Goal: Task Accomplishment & Management: Manage account settings

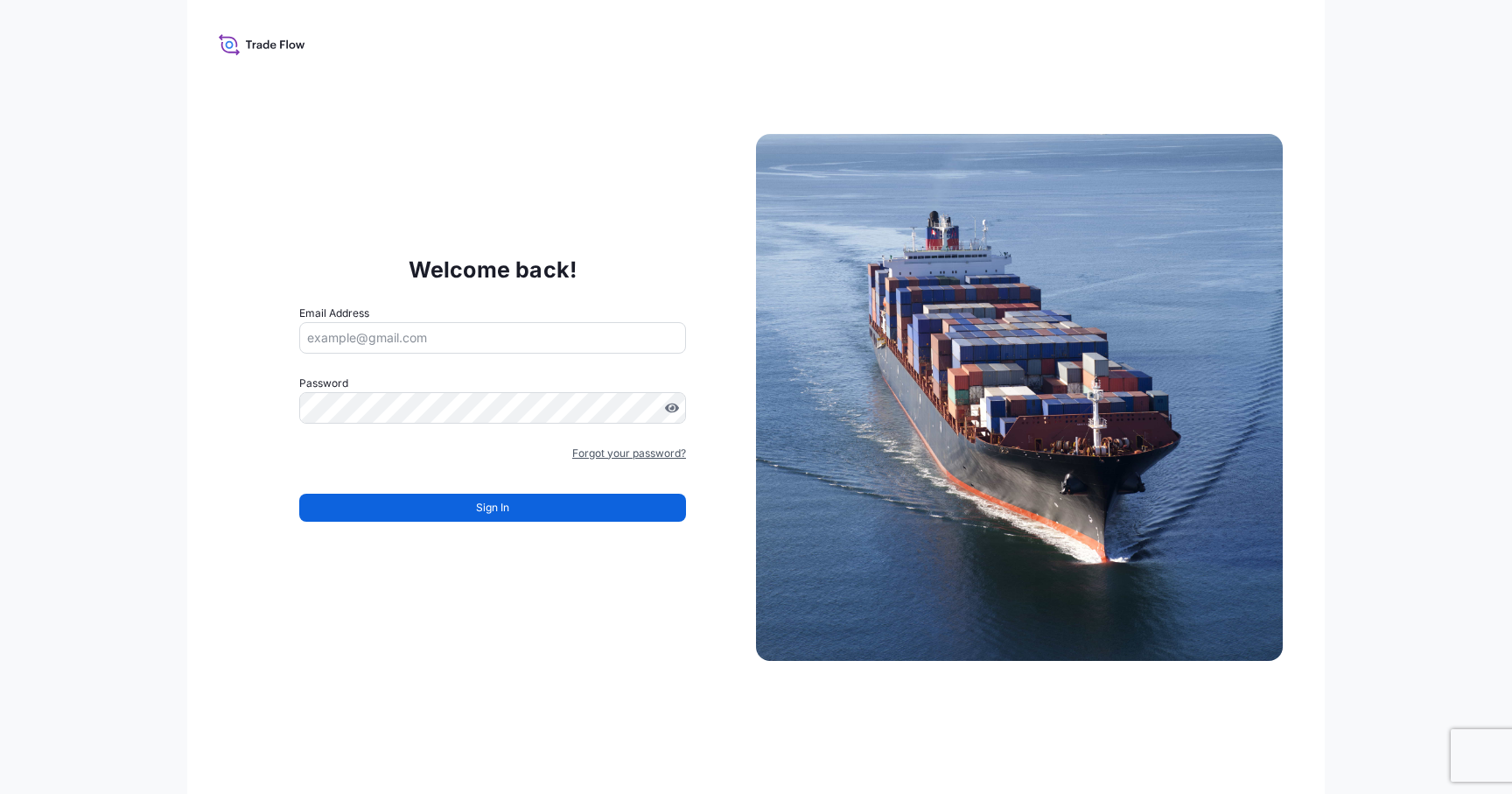
click at [597, 456] on link "Forgot your password?" at bounding box center [628, 453] width 114 height 17
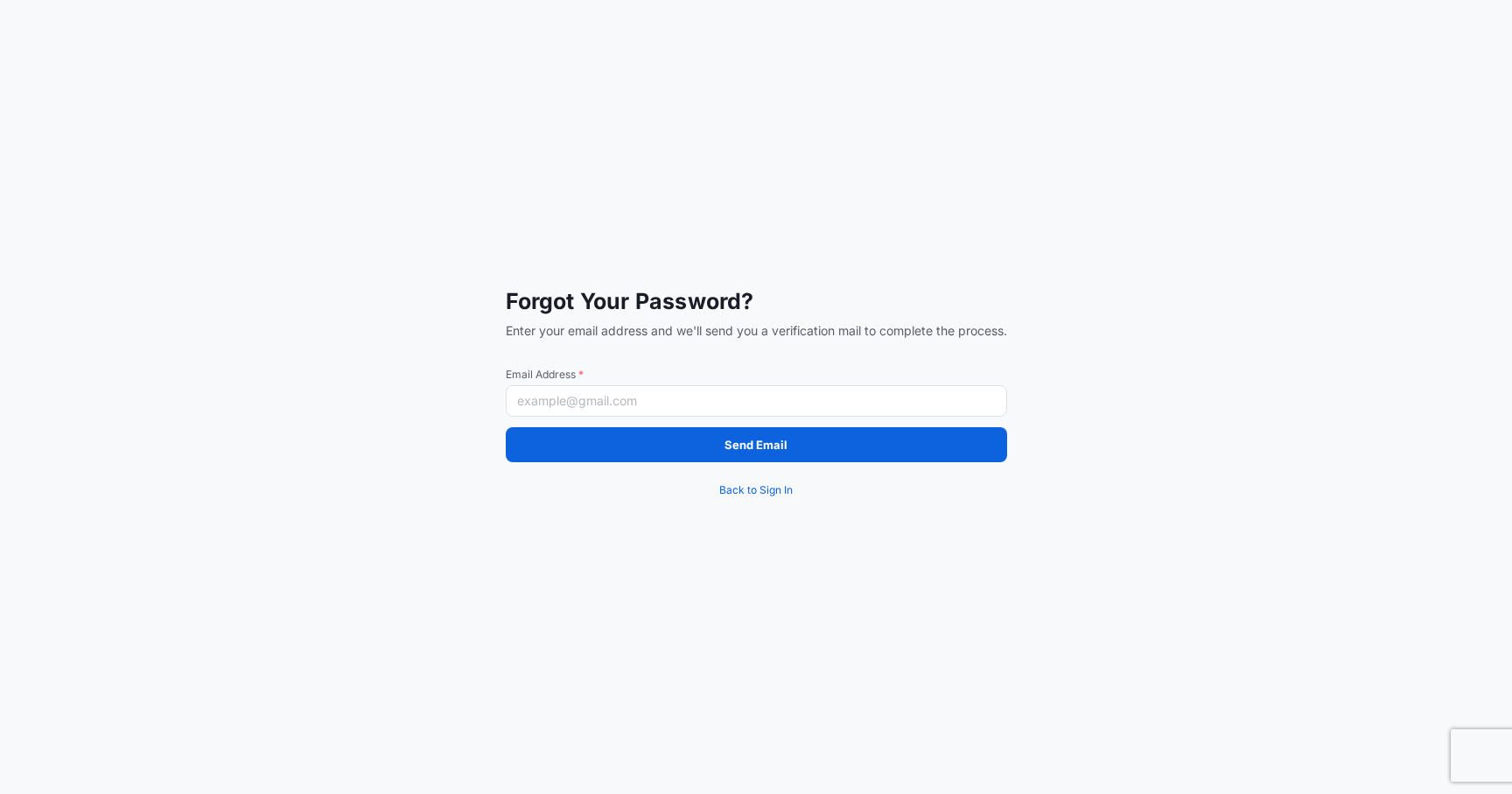
click at [535, 397] on input "Email Address *" at bounding box center [756, 400] width 501 height 32
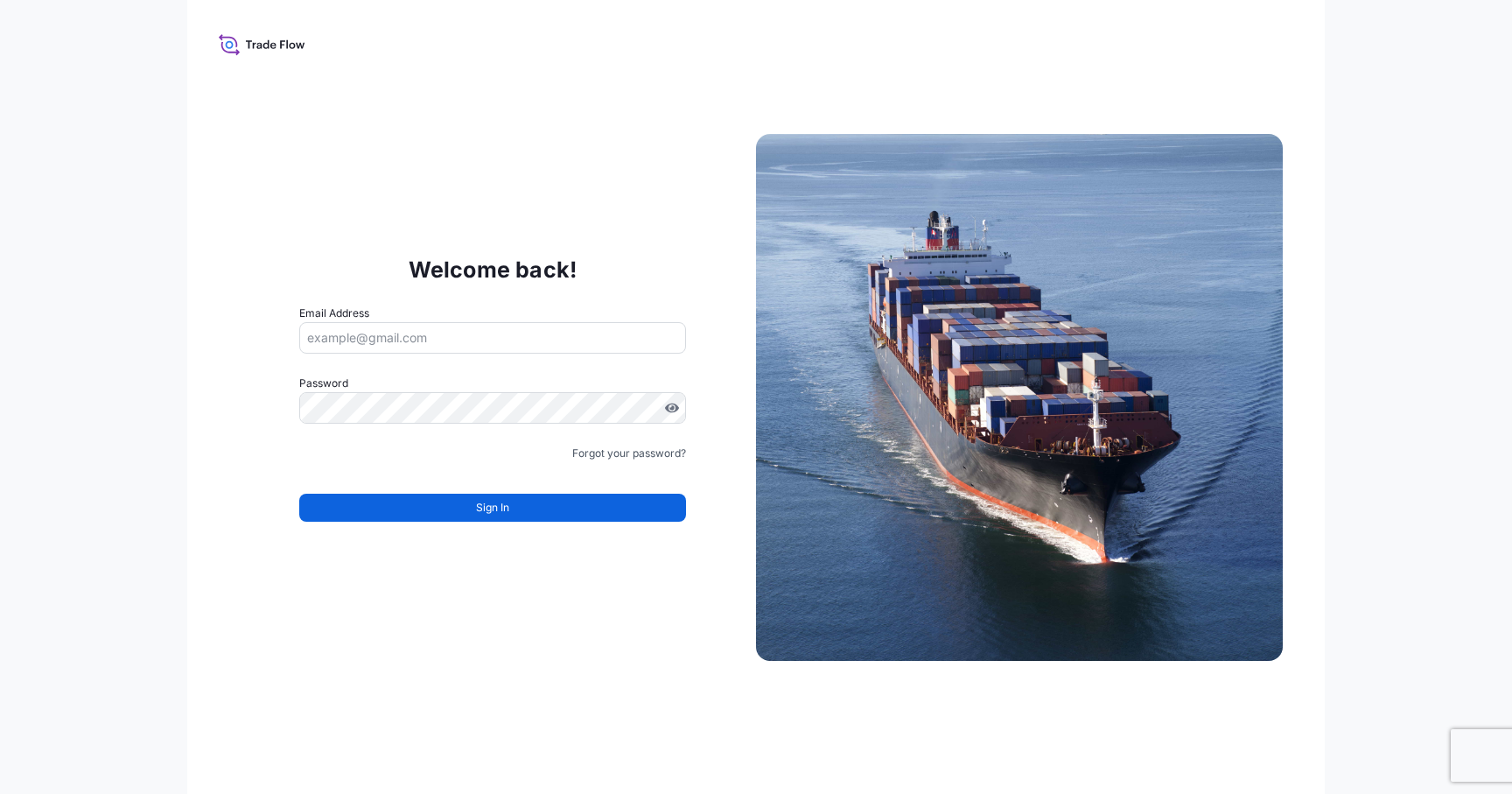
click at [473, 329] on input "Email Address" at bounding box center [492, 337] width 387 height 32
type input "[EMAIL_ADDRESS][DOMAIN_NAME]"
click at [0, 793] on com-1password-button at bounding box center [0, 794] width 0 height 0
click at [189, 397] on div "Welcome back! Email Address [EMAIL_ADDRESS][DOMAIN_NAME] Password Must include:…" at bounding box center [756, 397] width 1138 height 794
click at [380, 495] on button "Sign In" at bounding box center [492, 507] width 387 height 28
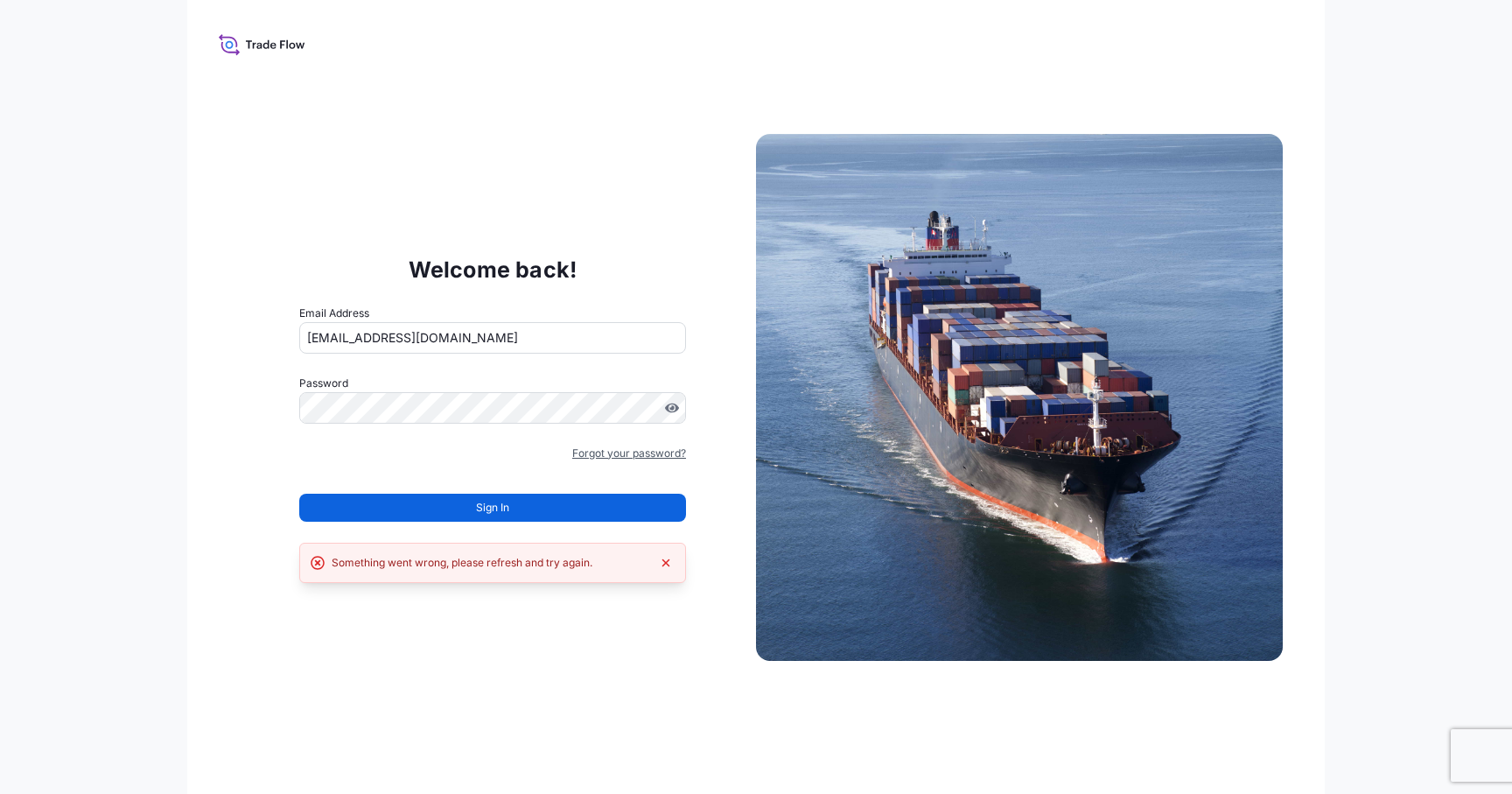
click at [613, 450] on link "Forgot your password?" at bounding box center [628, 453] width 114 height 17
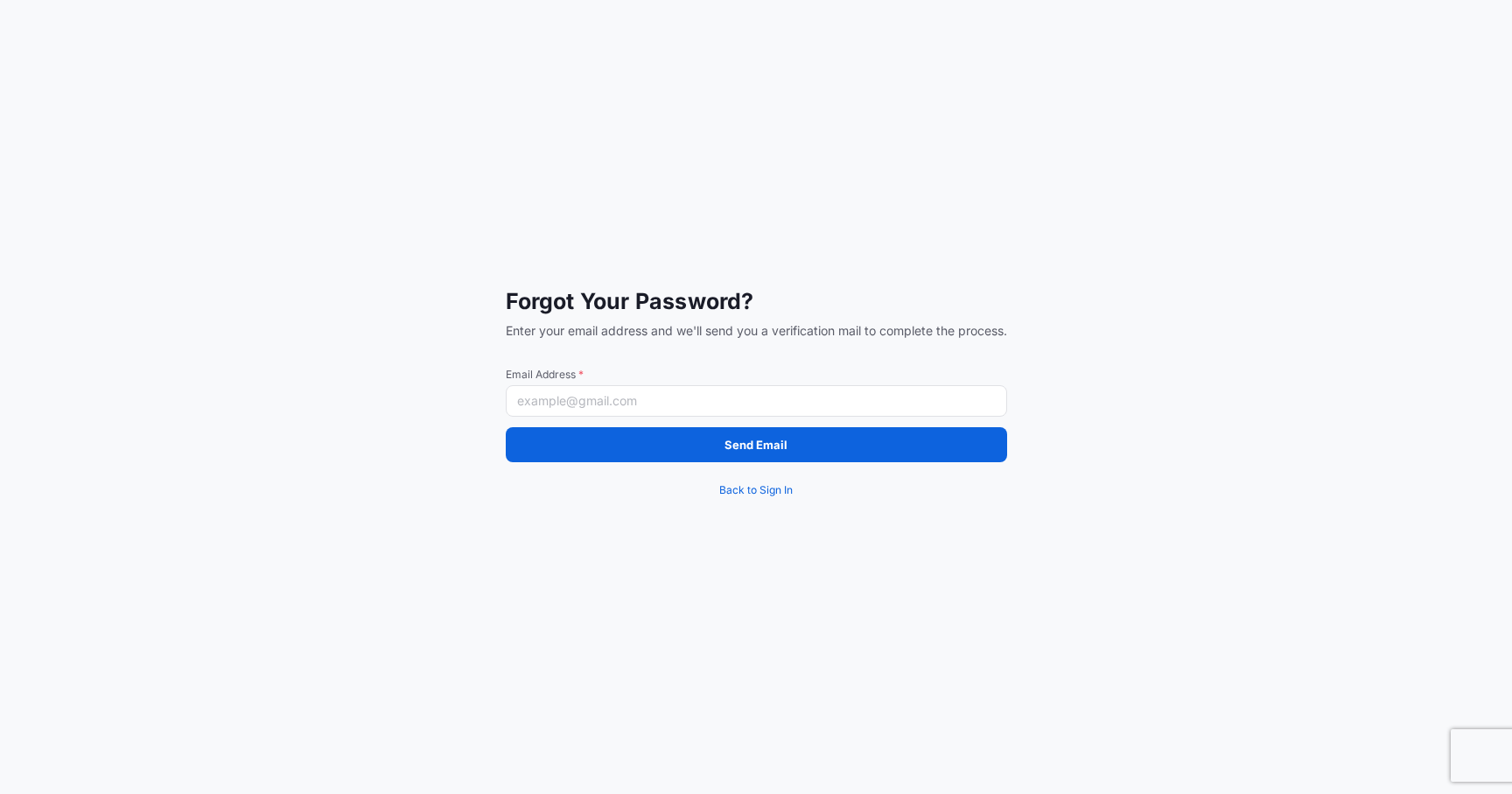
click at [602, 396] on input "Email Address *" at bounding box center [756, 400] width 501 height 32
type input "[EMAIL_ADDRESS][DOMAIN_NAME]"
